Goal: Task Accomplishment & Management: Complete application form

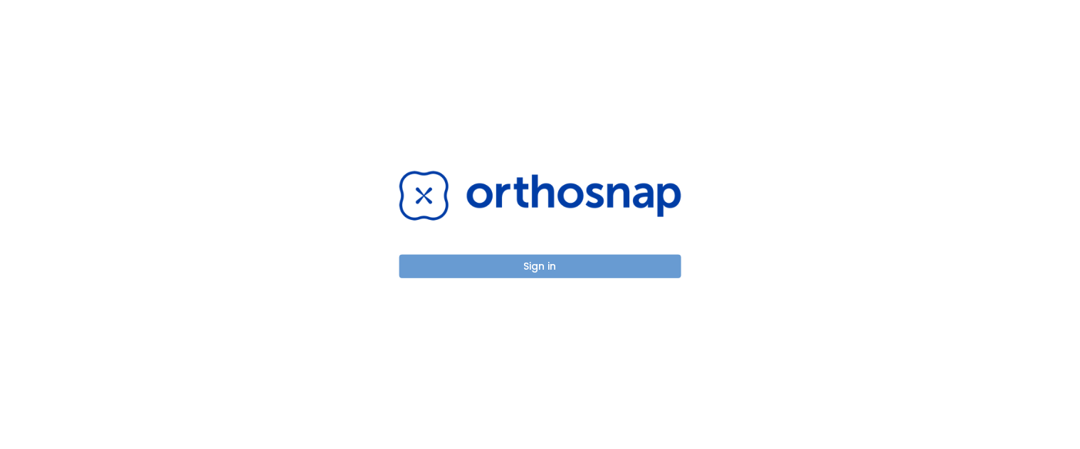
click at [515, 266] on button "Sign in" at bounding box center [540, 266] width 282 height 23
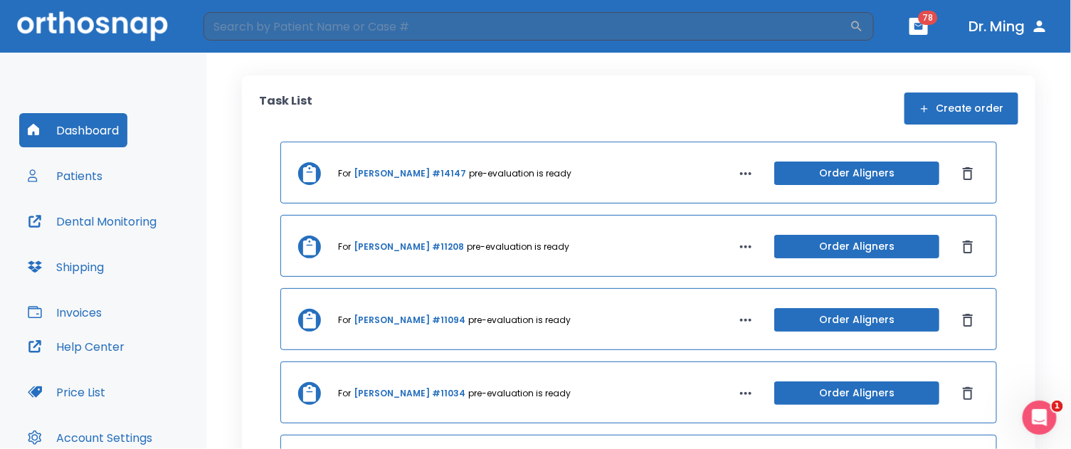
click at [927, 103] on button "Create order" at bounding box center [962, 109] width 114 height 32
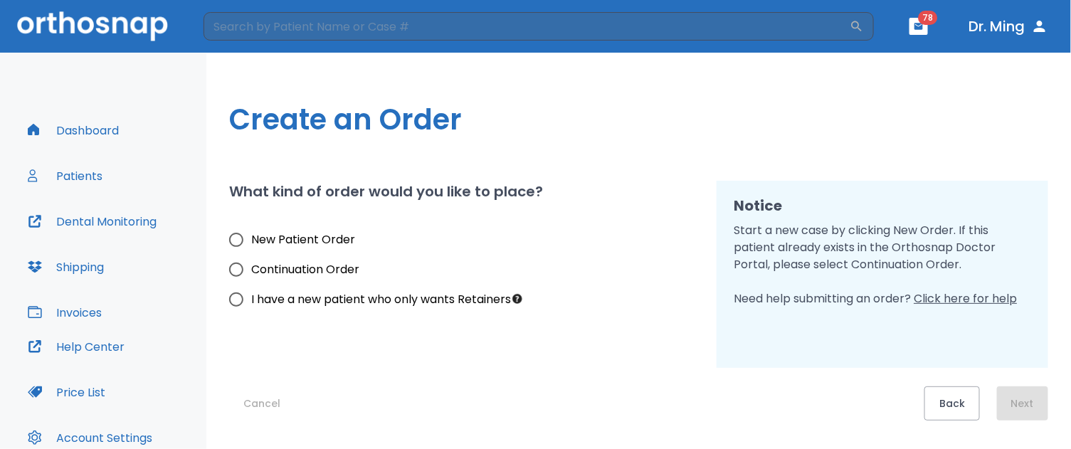
click at [238, 237] on input "New Patient Order" at bounding box center [236, 240] width 30 height 30
radio input "true"
click at [238, 237] on input "New Patient Order" at bounding box center [236, 240] width 30 height 30
click at [1006, 403] on button "Next" at bounding box center [1022, 404] width 51 height 34
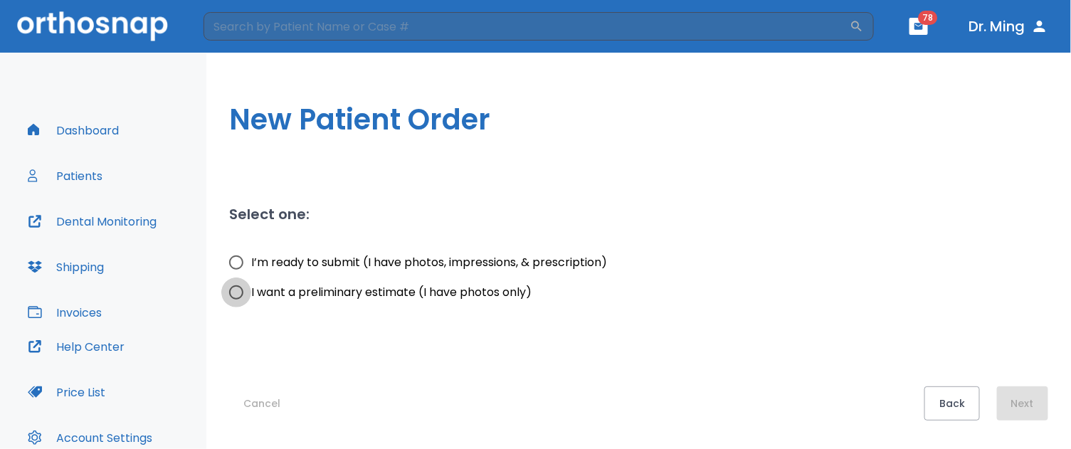
click at [238, 290] on input "I want a preliminary estimate (I have photos only)" at bounding box center [236, 293] width 30 height 30
radio input "true"
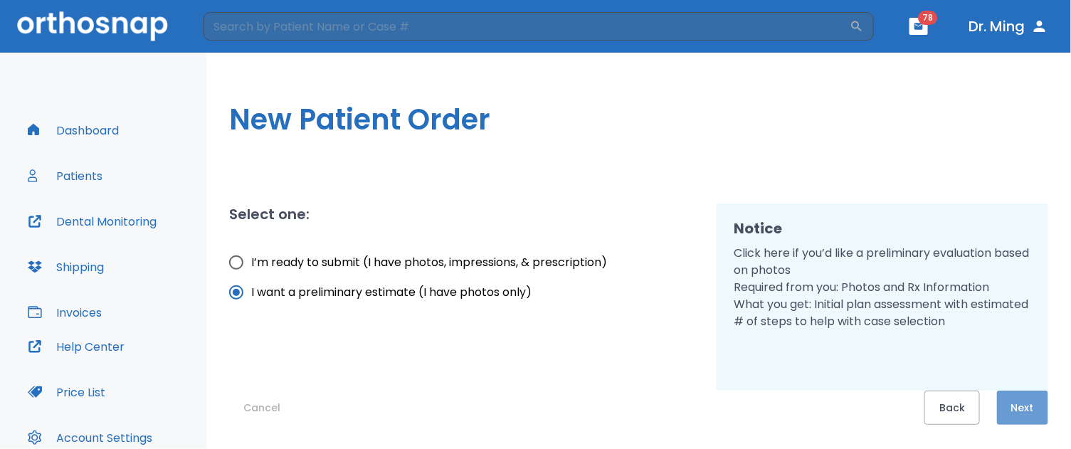
click at [1027, 399] on button "Next" at bounding box center [1022, 408] width 51 height 34
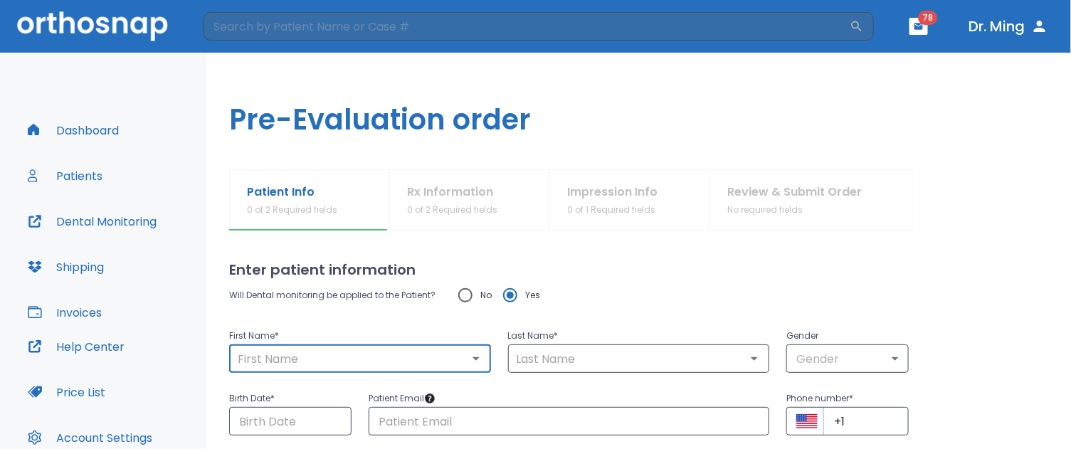
click at [399, 350] on input "text" at bounding box center [359, 359] width 253 height 20
type input "Crystal"
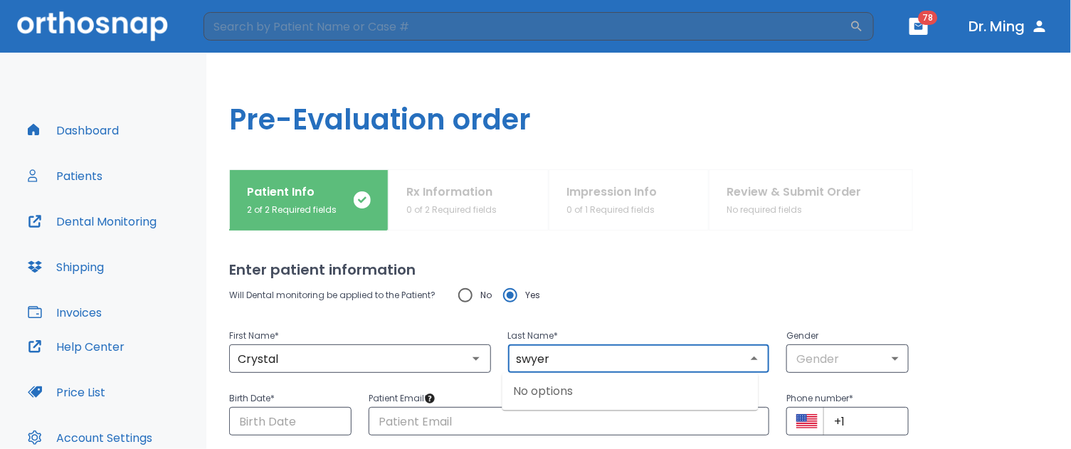
type input "swyer"
click at [464, 296] on input "No" at bounding box center [466, 295] width 30 height 30
radio input "true"
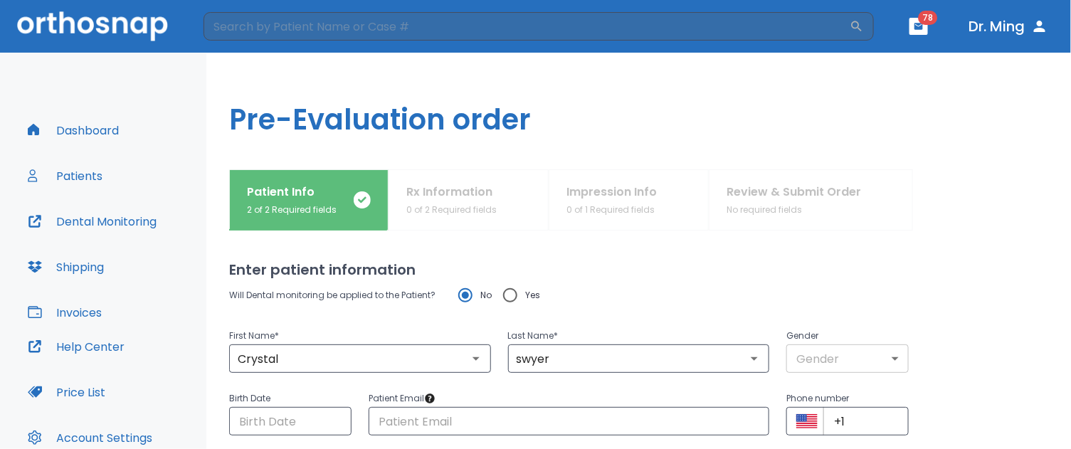
click at [834, 351] on body "​ 78 Dr. Ming Dashboard Patients Dental Monitoring Shipping Invoices Help Cente…" at bounding box center [535, 224] width 1071 height 449
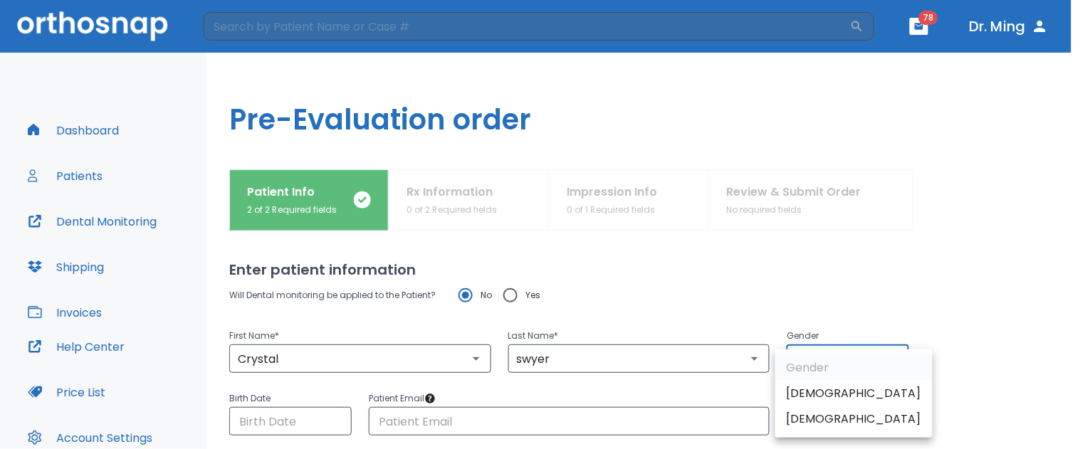
click at [826, 424] on li "[DEMOGRAPHIC_DATA]" at bounding box center [853, 419] width 157 height 26
type input "0"
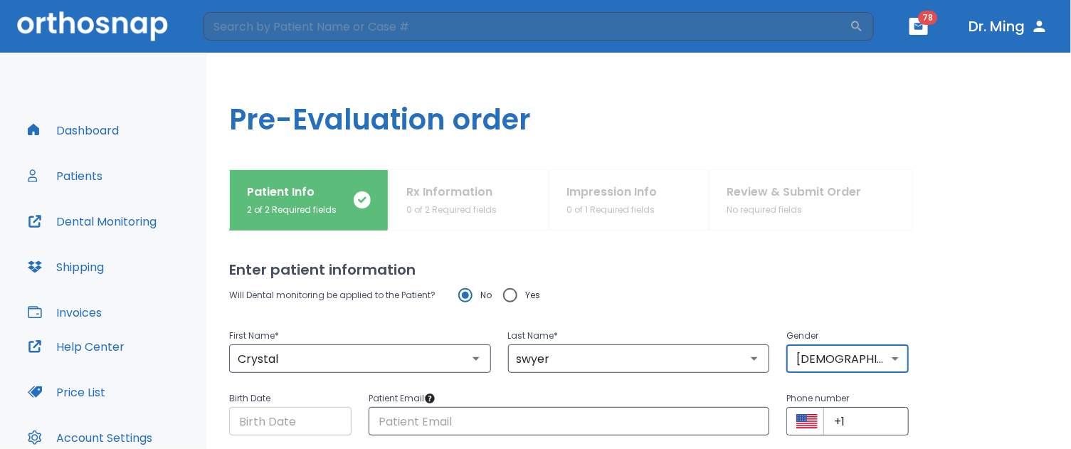
click at [275, 421] on input "Choose date" at bounding box center [290, 421] width 122 height 28
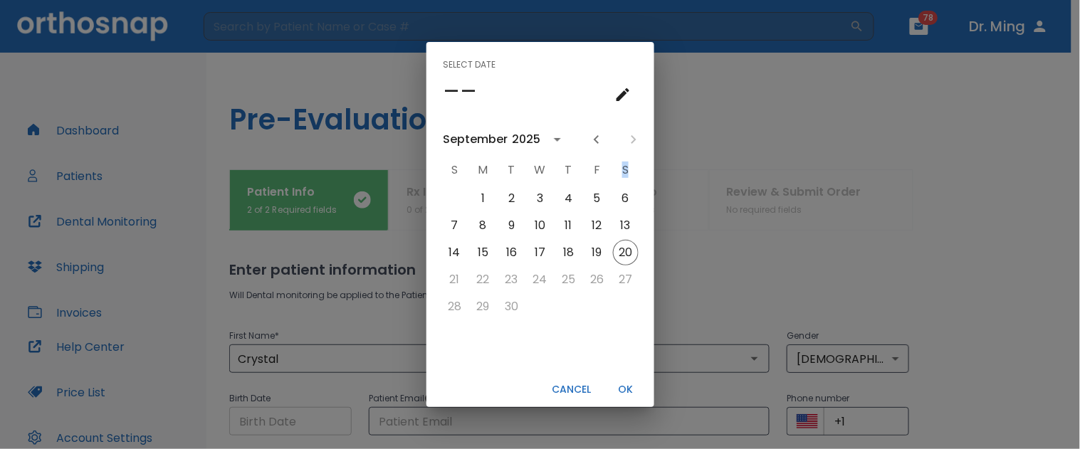
click at [275, 421] on div "Select date –– [DATE] S M T W T F S 1 2 3 4 5 6 7 8 9 10 11 12 13 14 15 16 17 1…" at bounding box center [540, 224] width 1080 height 449
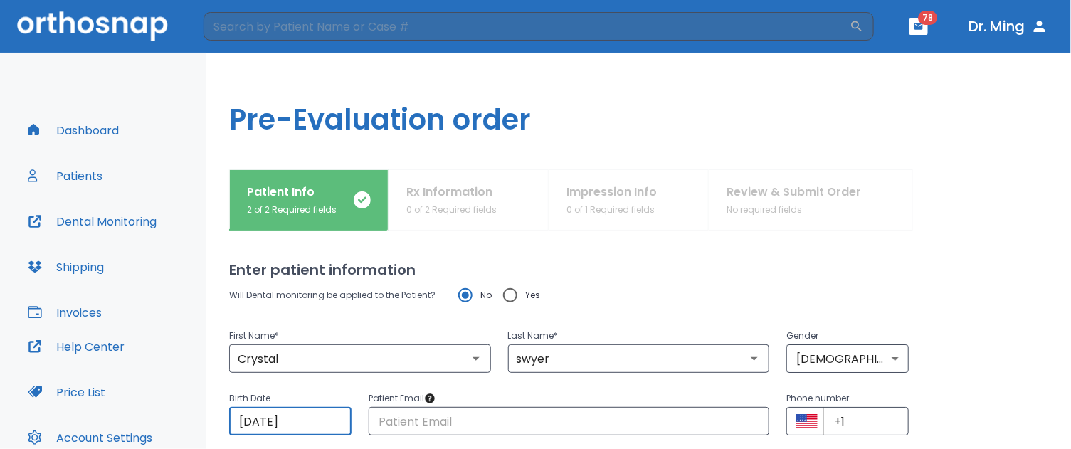
click at [275, 425] on input "[DATE]" at bounding box center [290, 421] width 122 height 28
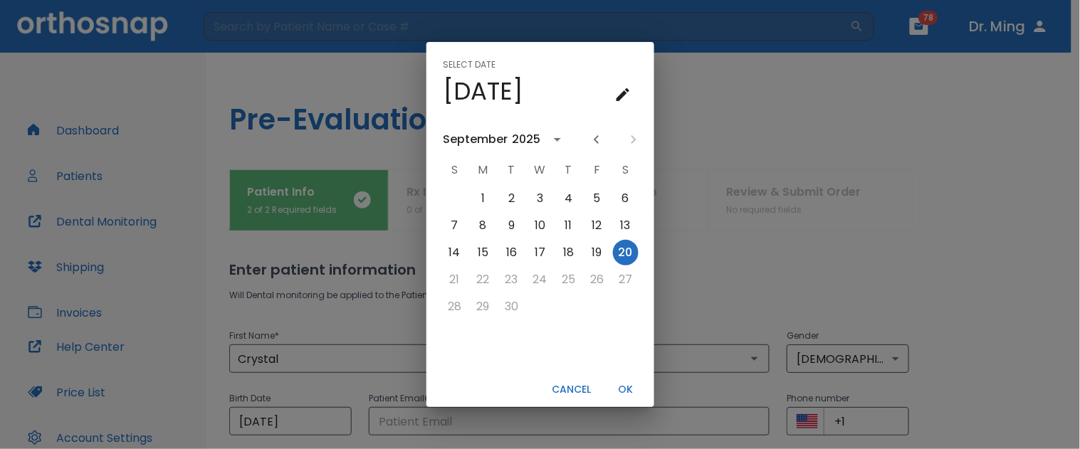
click at [546, 140] on button "calendar view is open, switch to year view" at bounding box center [557, 139] width 24 height 24
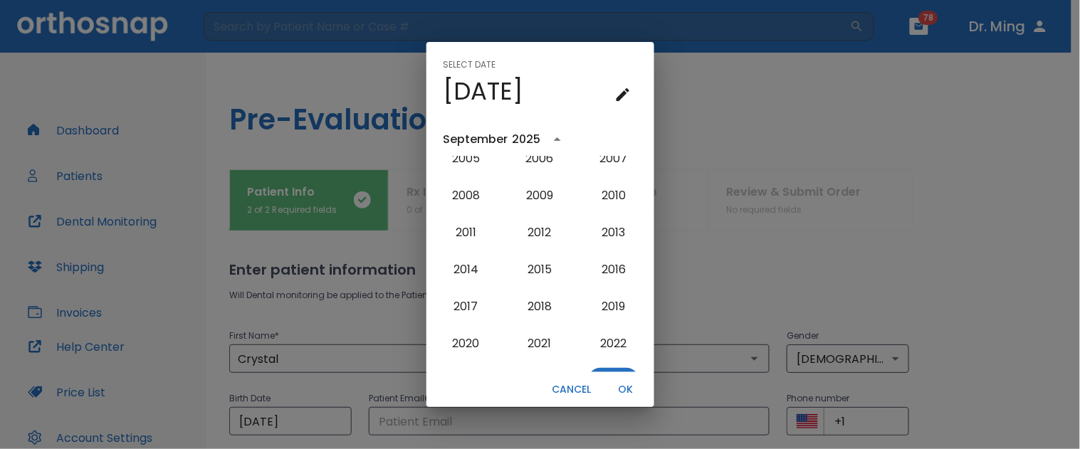
scroll to position [1258, 0]
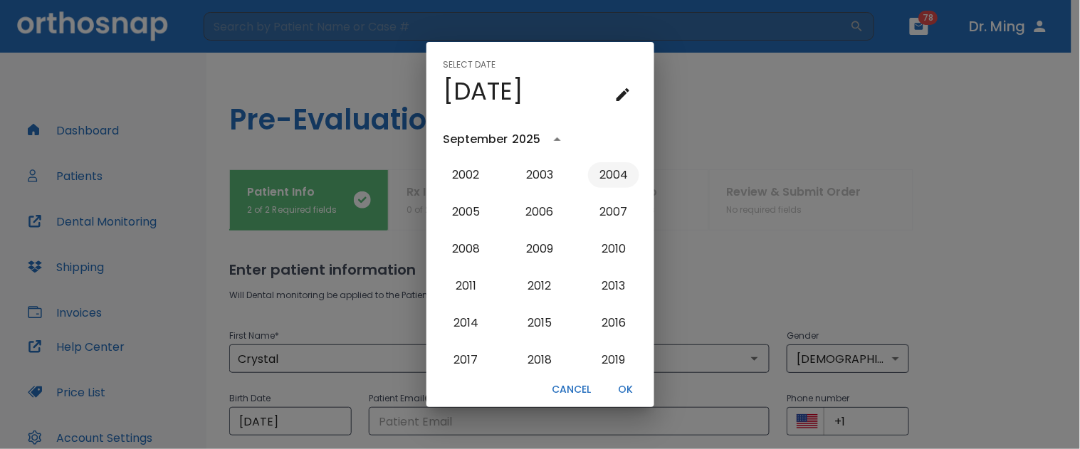
click at [600, 168] on button "2004" at bounding box center [613, 175] width 51 height 26
type input "[DATE]"
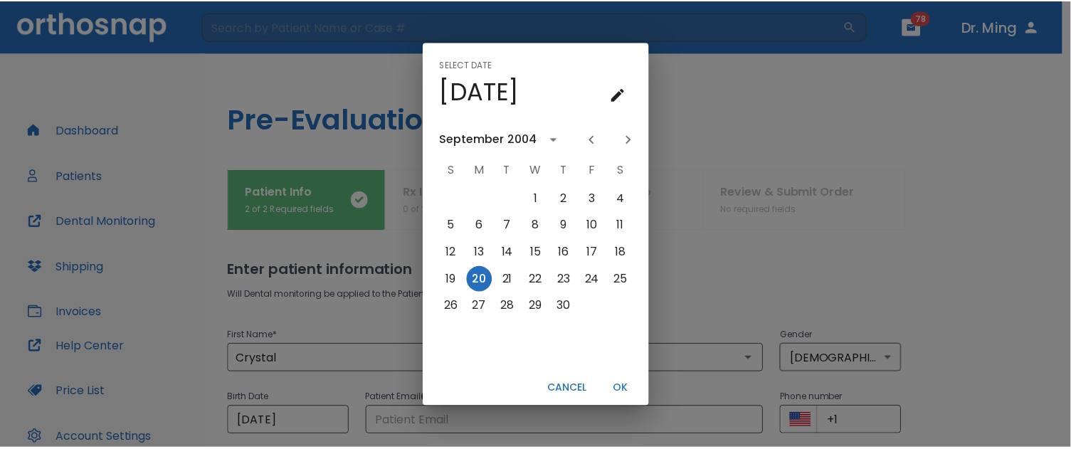
scroll to position [0, 0]
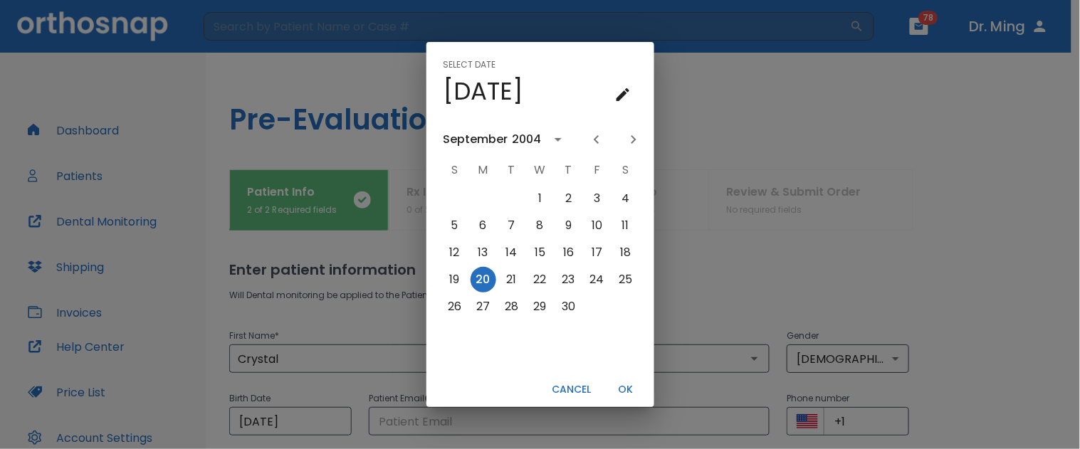
click at [622, 382] on button "OK" at bounding box center [626, 389] width 46 height 23
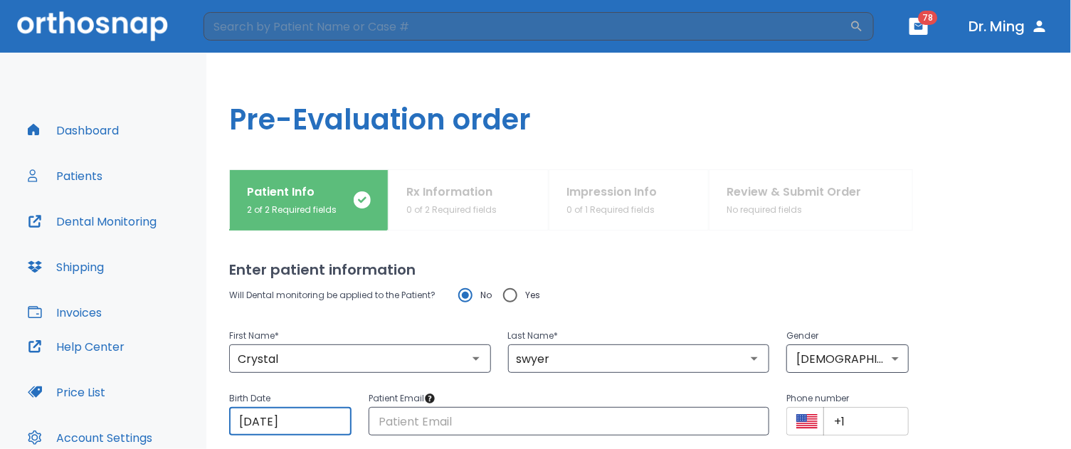
click at [871, 429] on input "+1" at bounding box center [866, 421] width 85 height 28
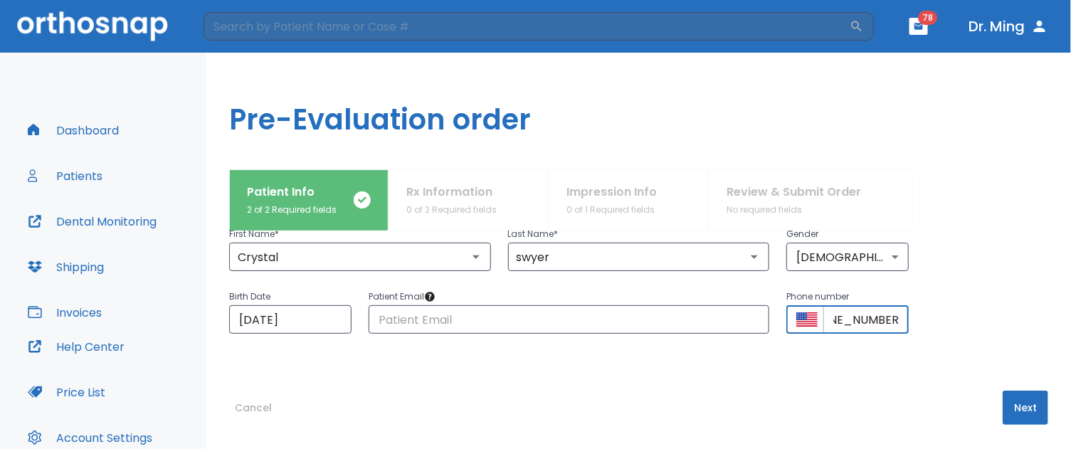
scroll to position [105, 0]
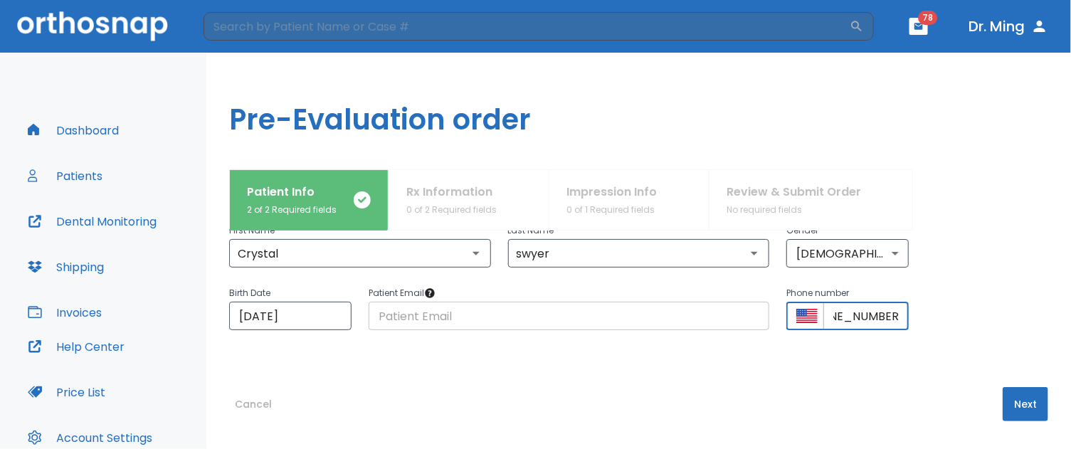
type input "[PHONE_NUMBER]"
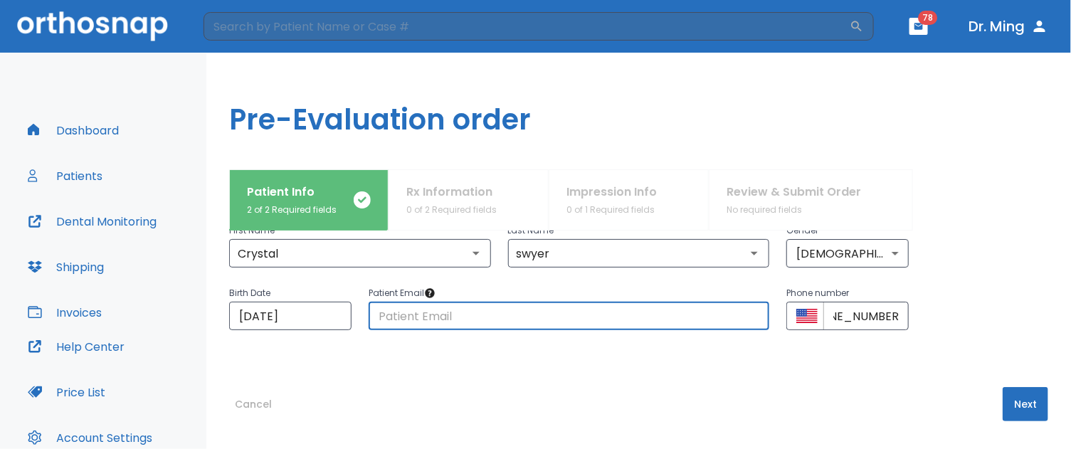
click at [624, 324] on input "text" at bounding box center [569, 316] width 401 height 28
type input "[EMAIL_ADDRESS][DOMAIN_NAME]"
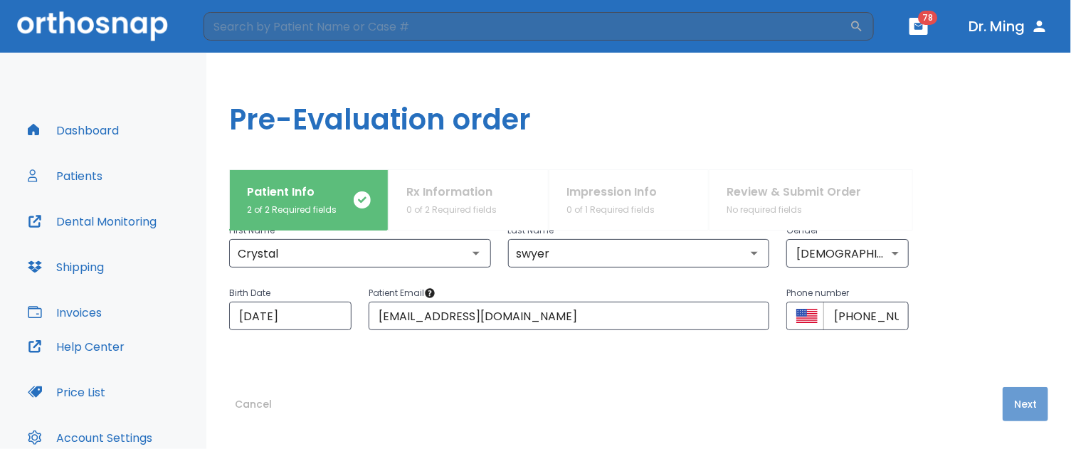
click at [1003, 388] on button "Next" at bounding box center [1026, 404] width 46 height 34
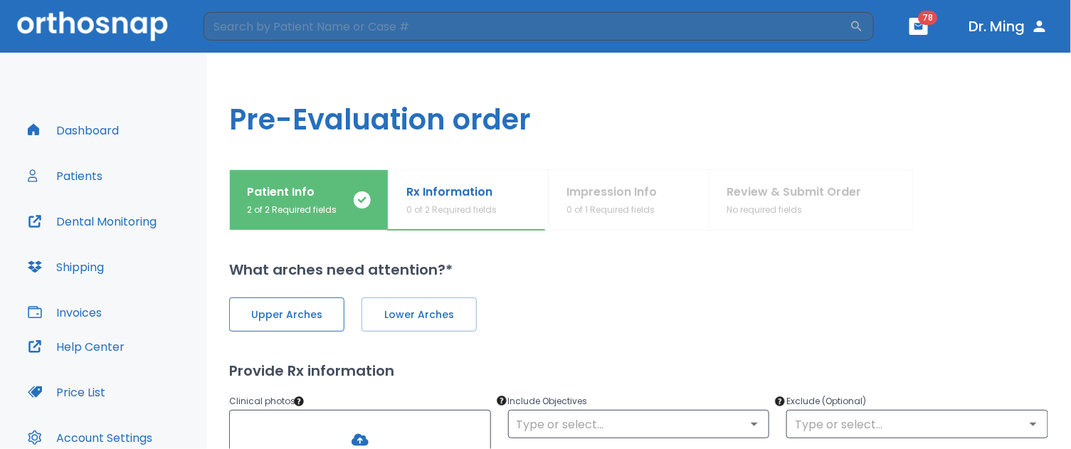
click at [275, 317] on span "Upper Arches" at bounding box center [286, 315] width 85 height 15
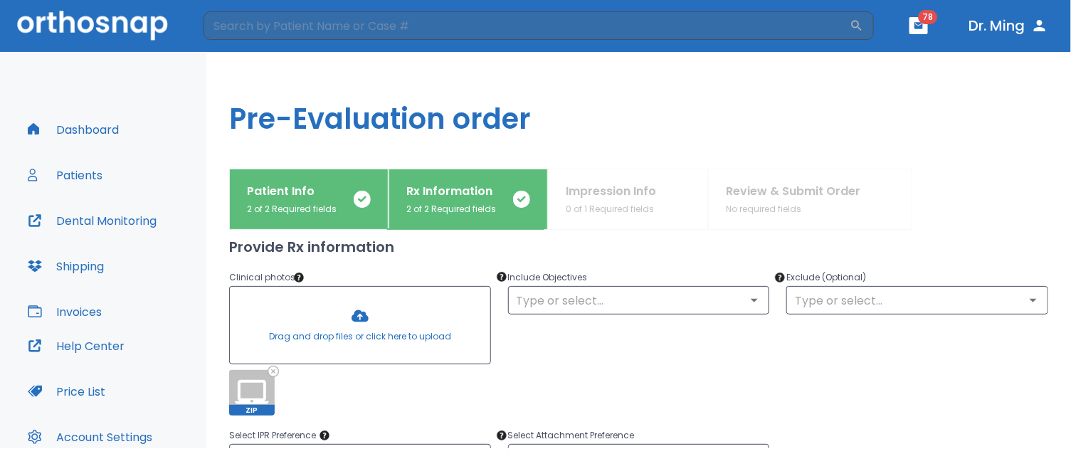
scroll to position [131, 0]
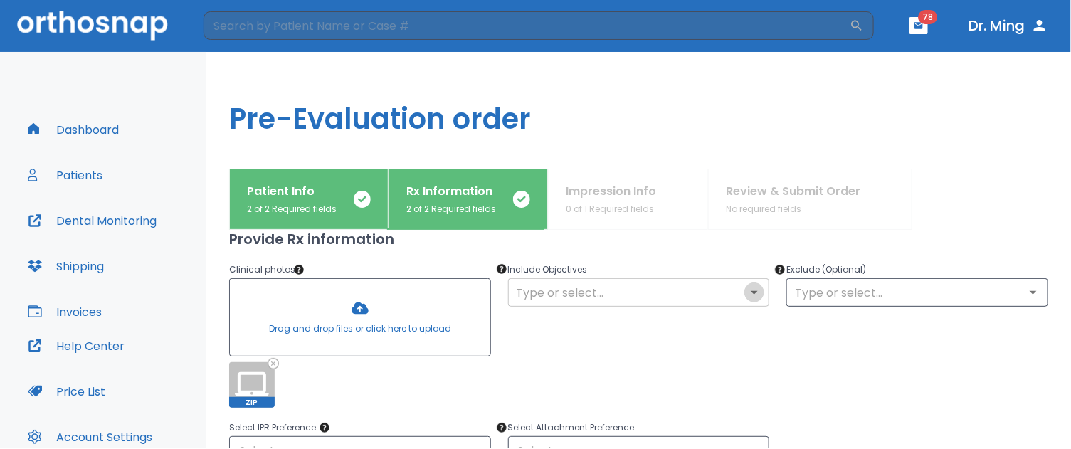
click at [746, 295] on icon "Open" at bounding box center [754, 292] width 17 height 17
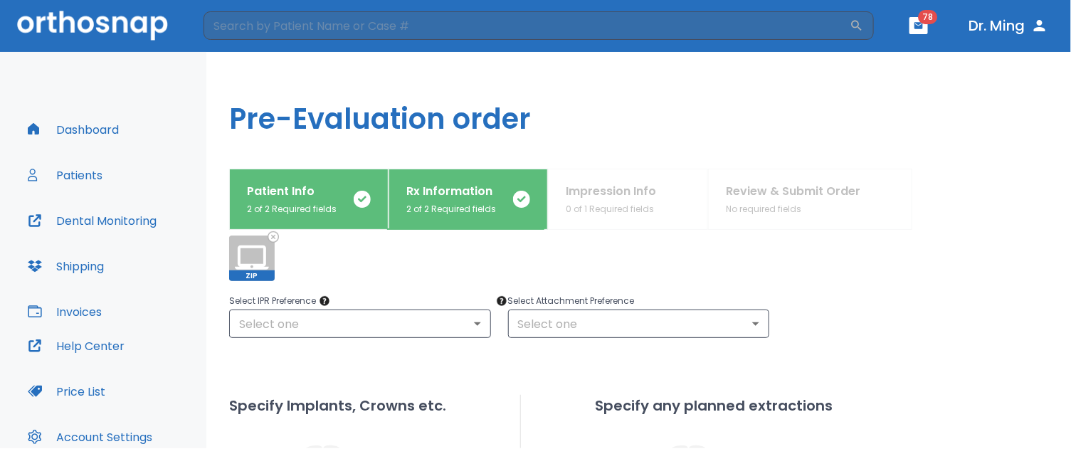
scroll to position [259, 0]
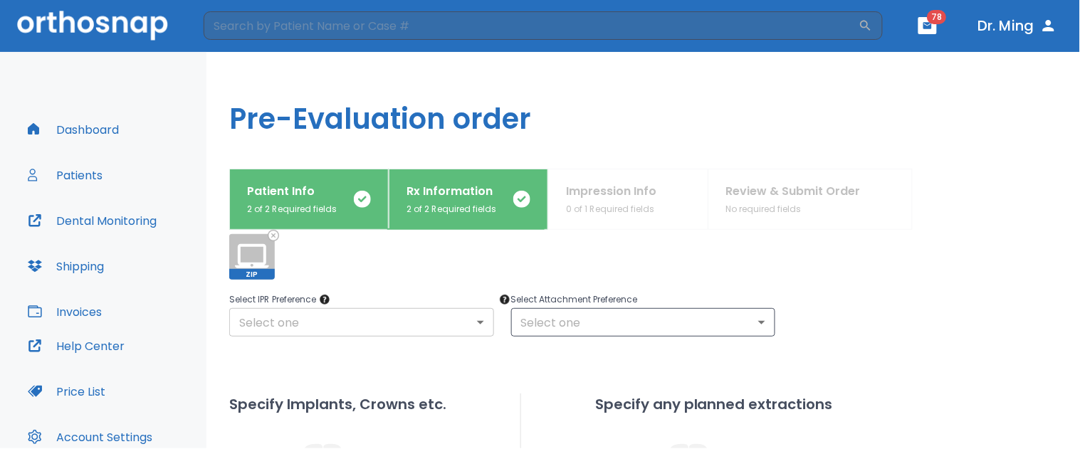
click at [475, 315] on body "​ 78 Dr. Ming Dashboard Patients Dental Monitoring Shipping Invoices Help Cente…" at bounding box center [540, 223] width 1080 height 449
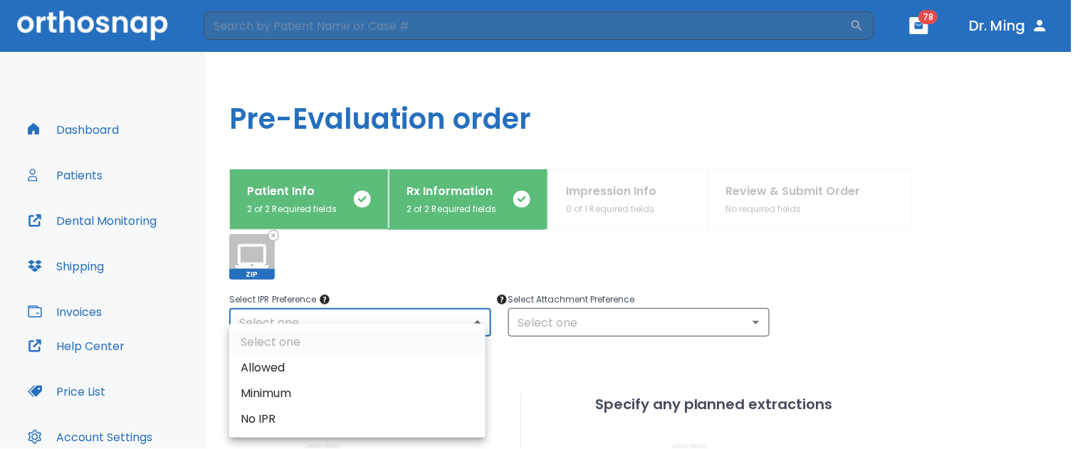
click at [744, 324] on div at bounding box center [540, 224] width 1080 height 449
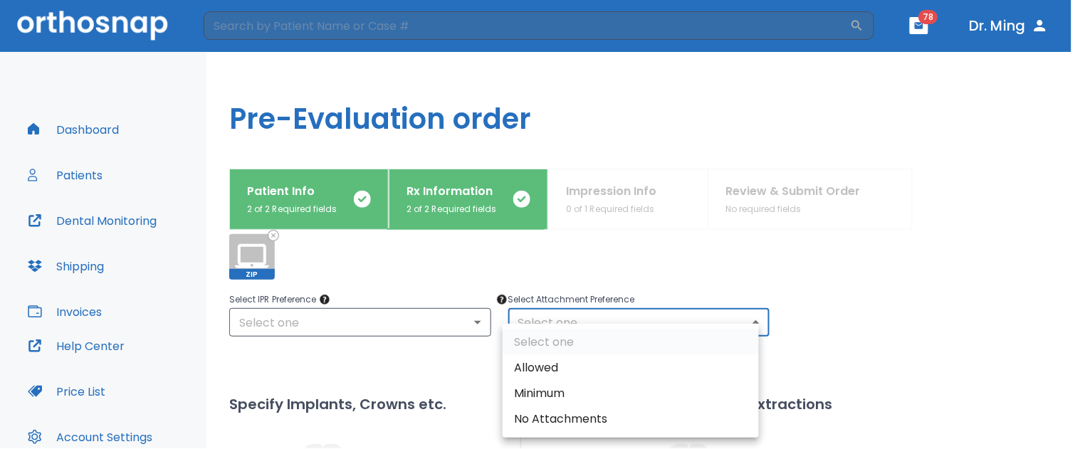
click at [744, 324] on body "​ 78 Dr. Ming Dashboard Patients Dental Monitoring Shipping Invoices Help Cente…" at bounding box center [540, 223] width 1080 height 449
click at [577, 369] on li "Allowed" at bounding box center [631, 368] width 256 height 26
type input "1"
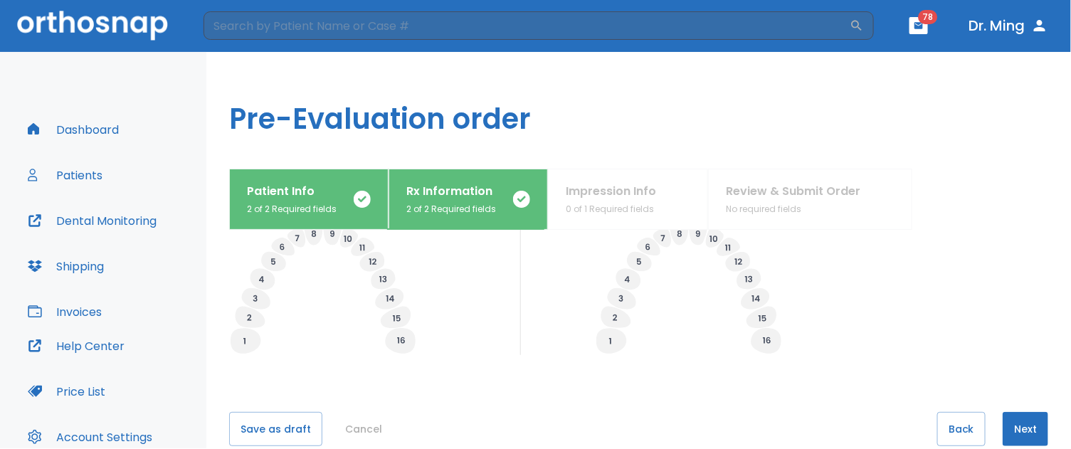
scroll to position [507, 0]
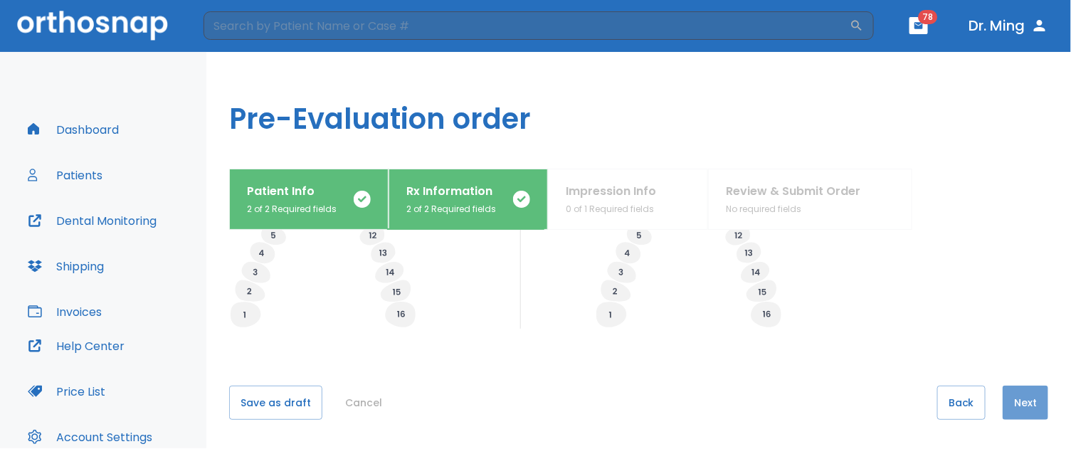
click at [1015, 401] on button "Next" at bounding box center [1026, 403] width 46 height 34
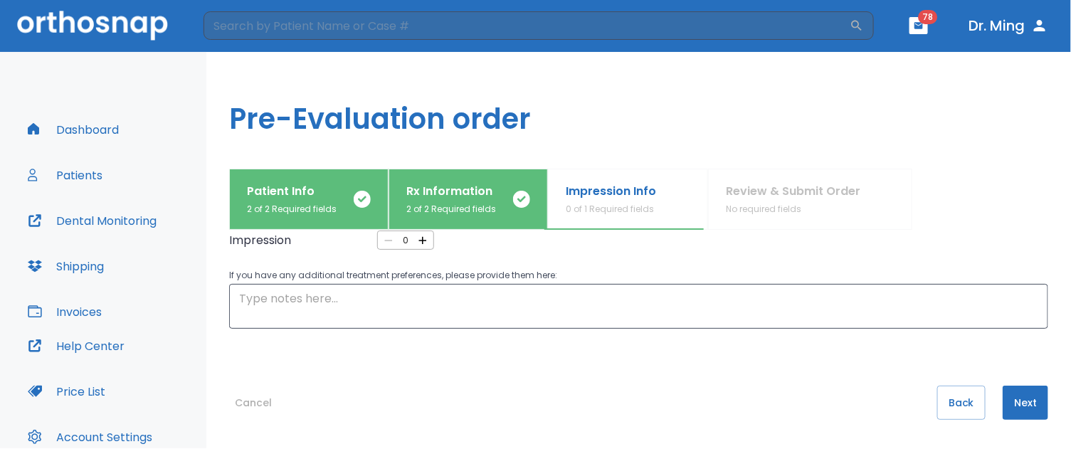
scroll to position [0, 0]
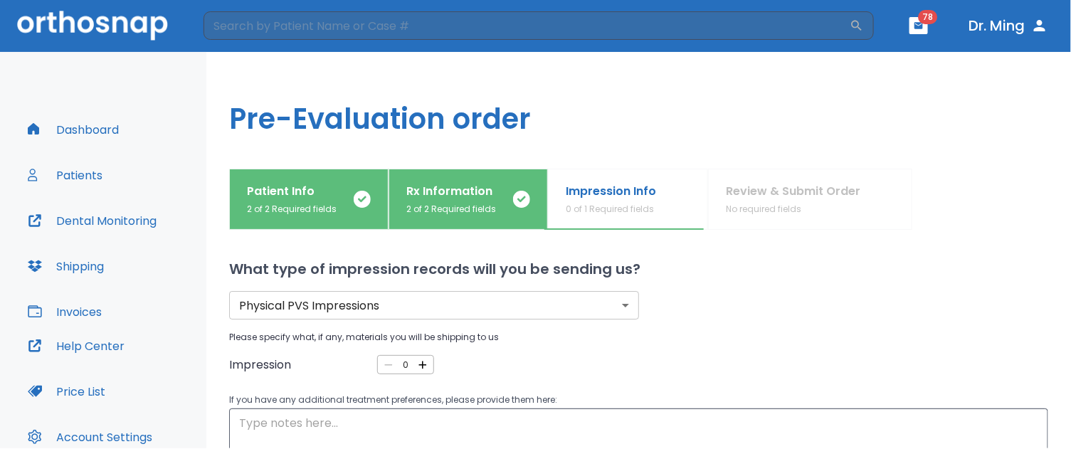
click at [419, 364] on icon "button" at bounding box center [423, 365] width 8 height 8
type input "1"
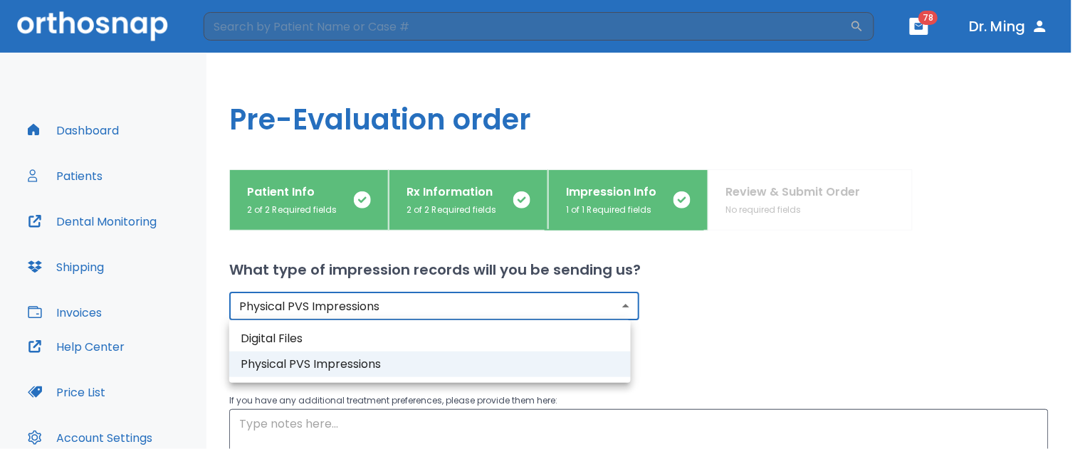
click at [617, 308] on body "​ 78 Dr. Ming Dashboard Patients Dental Monitoring Shipping Invoices Help Cente…" at bounding box center [540, 224] width 1080 height 449
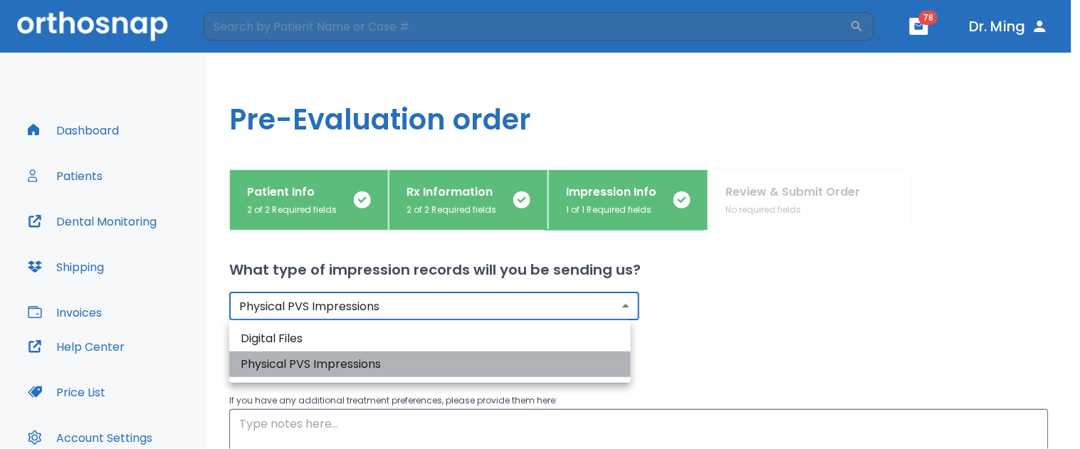
click at [591, 374] on li "Physical PVS Impressions" at bounding box center [429, 365] width 401 height 26
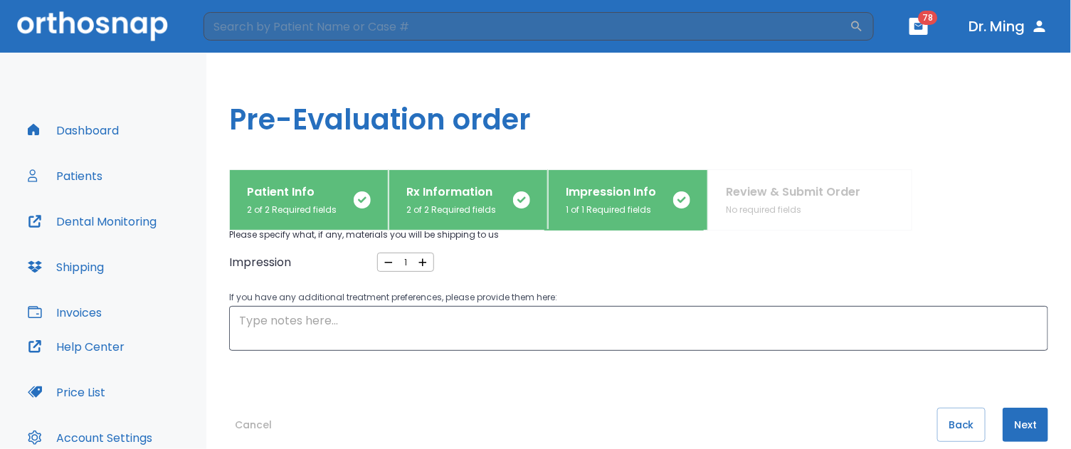
scroll to position [105, 0]
click at [1003, 424] on button "Next" at bounding box center [1026, 423] width 46 height 34
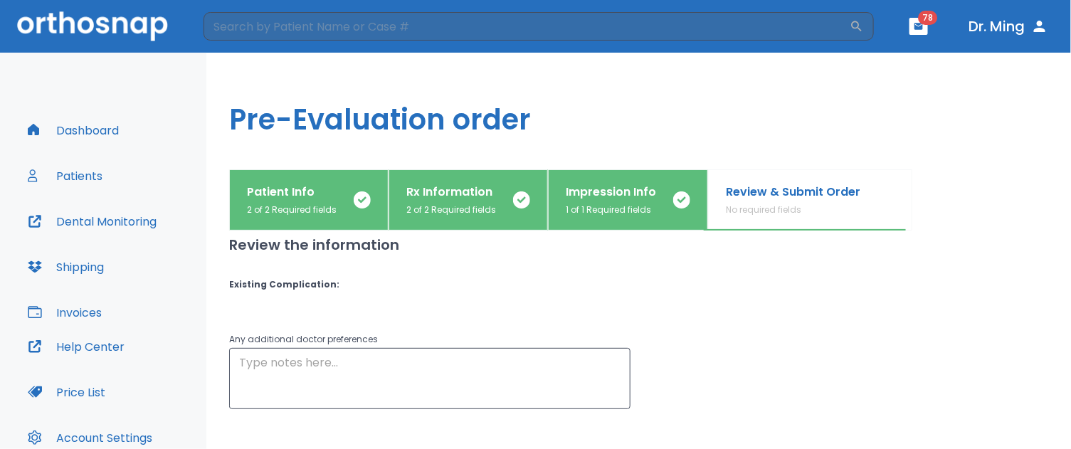
scroll to position [167, 0]
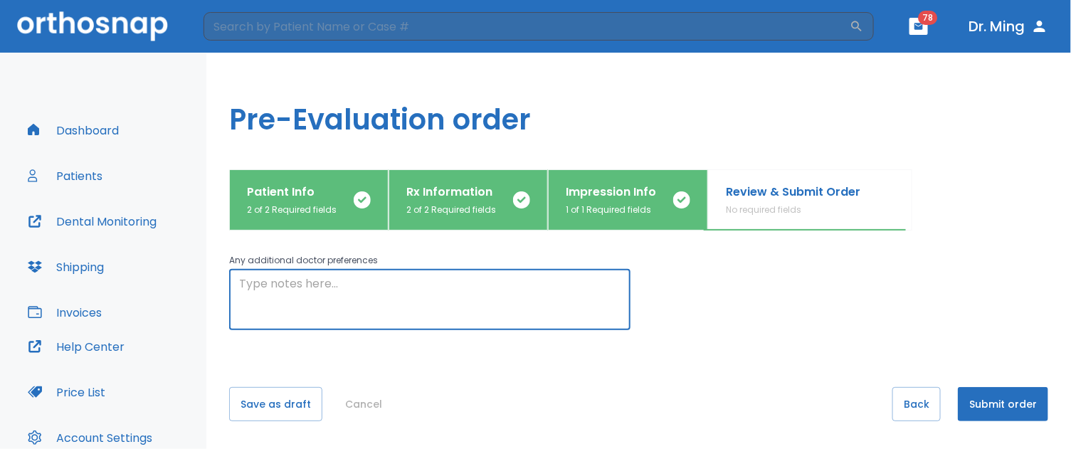
click at [346, 276] on textarea at bounding box center [430, 299] width 382 height 49
type textarea "P"
type textarea "T"
type textarea "P"
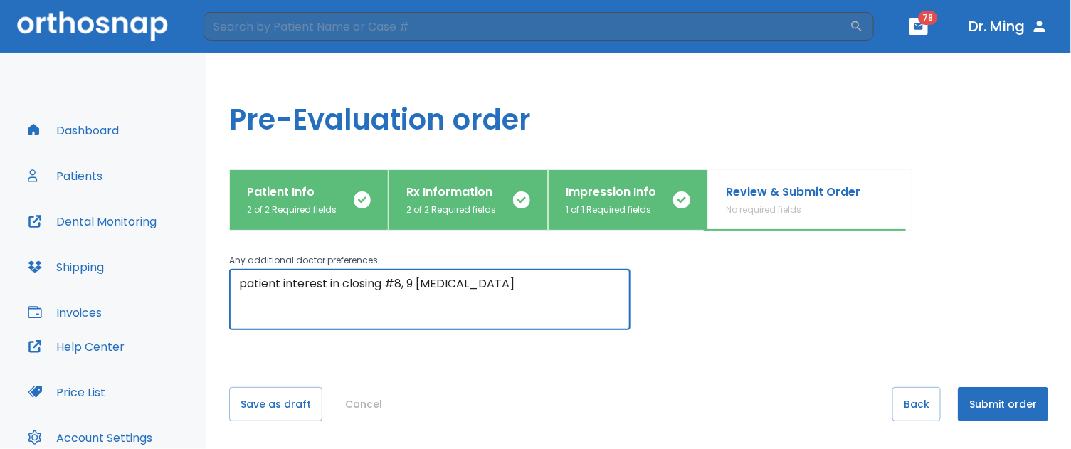
type textarea "patient interest in closing #8, 9 [MEDICAL_DATA]"
click at [700, 363] on div "Create shipping label Review the information Existing Complication : Any additi…" at bounding box center [638, 340] width 819 height 219
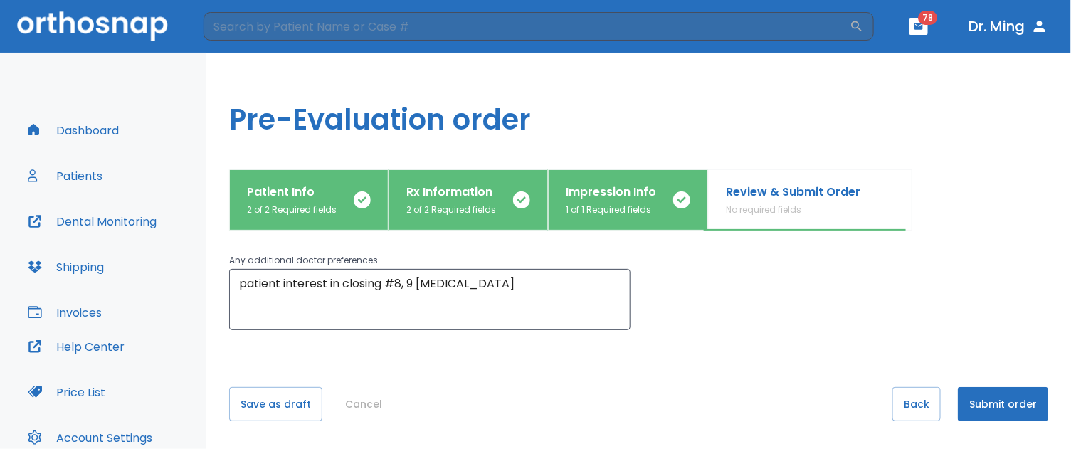
scroll to position [110, 0]
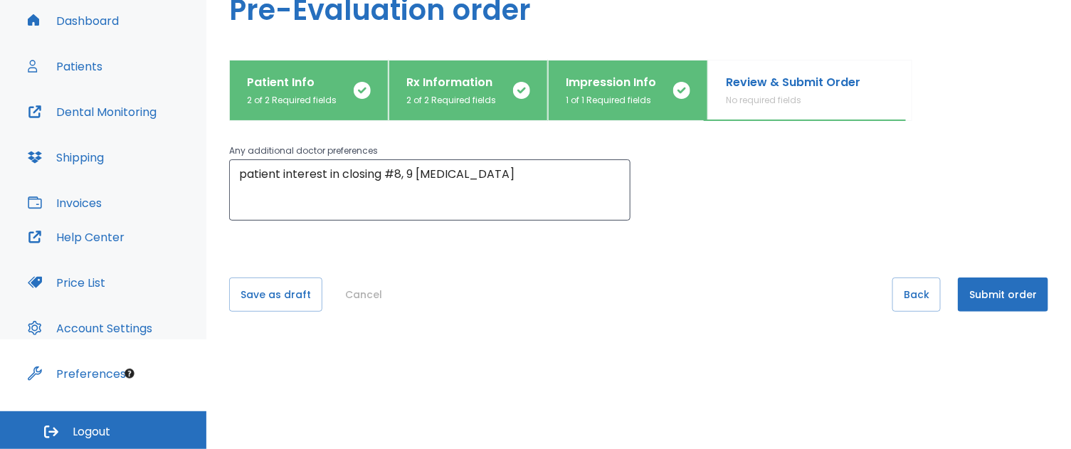
click at [978, 295] on button "Submit order" at bounding box center [1003, 295] width 90 height 34
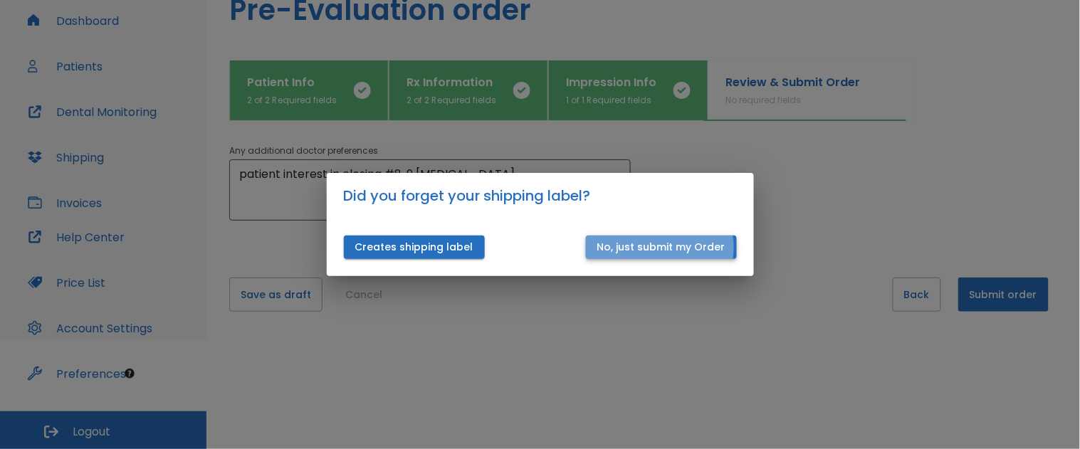
click at [652, 248] on button "No, just submit my Order" at bounding box center [661, 247] width 151 height 23
